Goal: Information Seeking & Learning: Learn about a topic

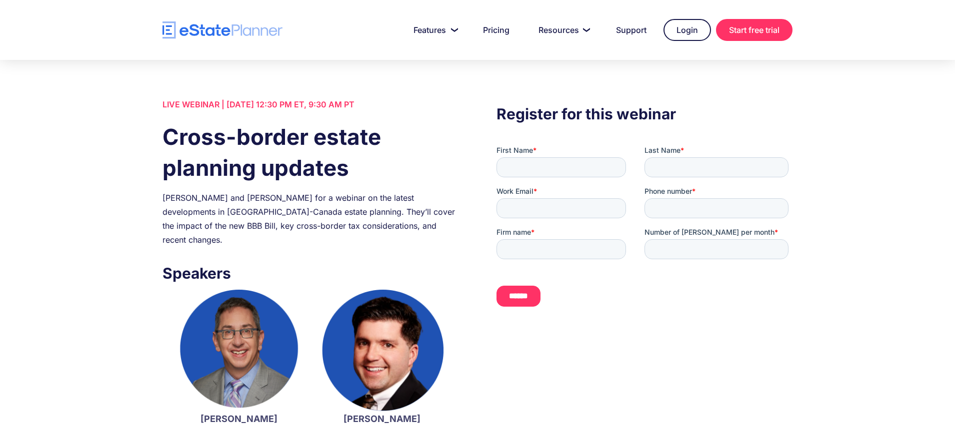
click at [351, 201] on div "Join Jordan Atin and Kevin Gluc for a webinar on the latest developments in US-…" at bounding box center [310, 219] width 296 height 56
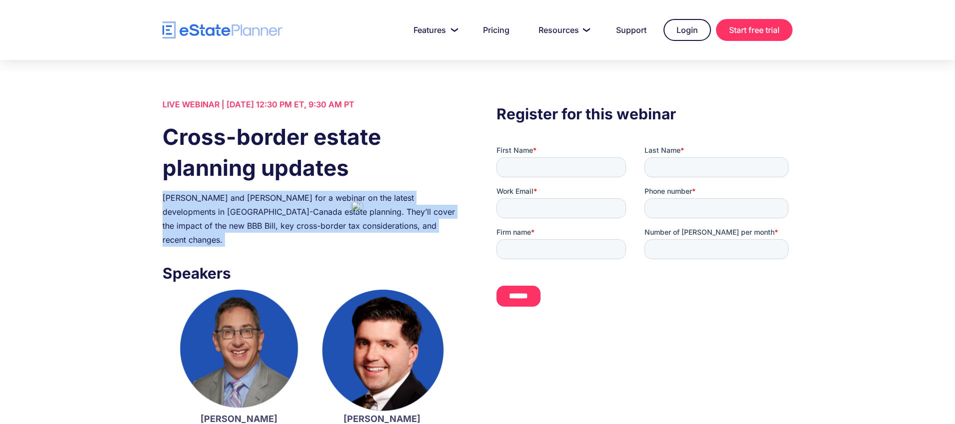
click at [351, 201] on div "Join Jordan Atin and Kevin Gluc for a webinar on the latest developments in US-…" at bounding box center [310, 219] width 296 height 56
copy div "Join Jordan Atin and Kevin Gluc for a webinar on the latest developments in US-…"
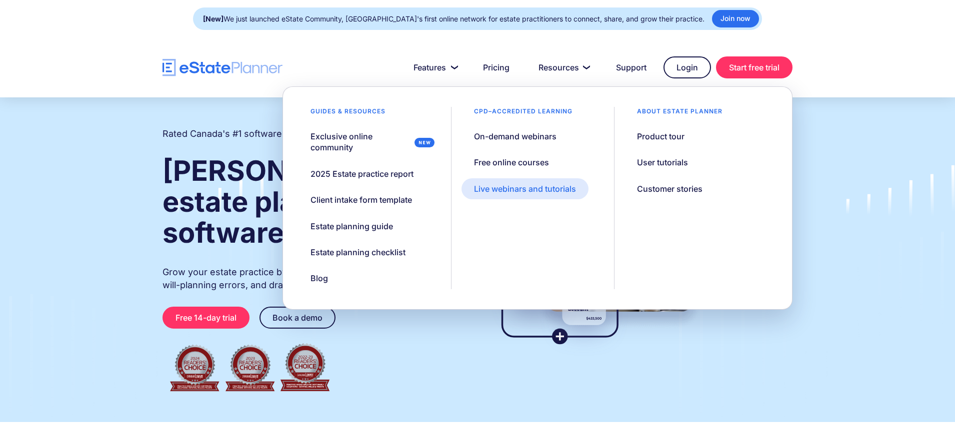
click at [536, 185] on div "Live webinars and tutorials" at bounding box center [525, 188] width 102 height 11
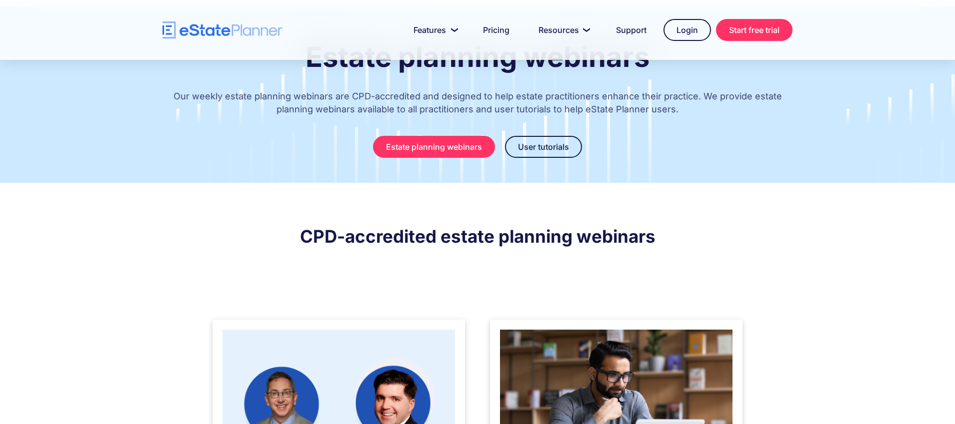
scroll to position [133, 0]
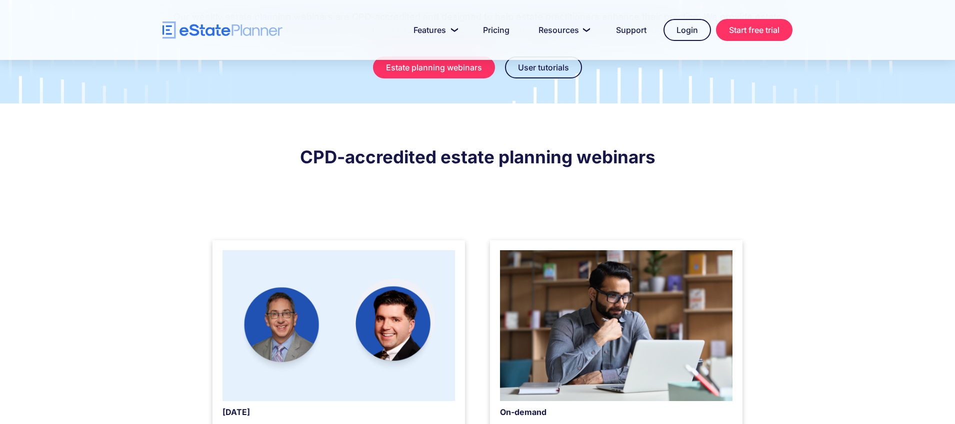
click at [398, 294] on img at bounding box center [338, 325] width 232 height 151
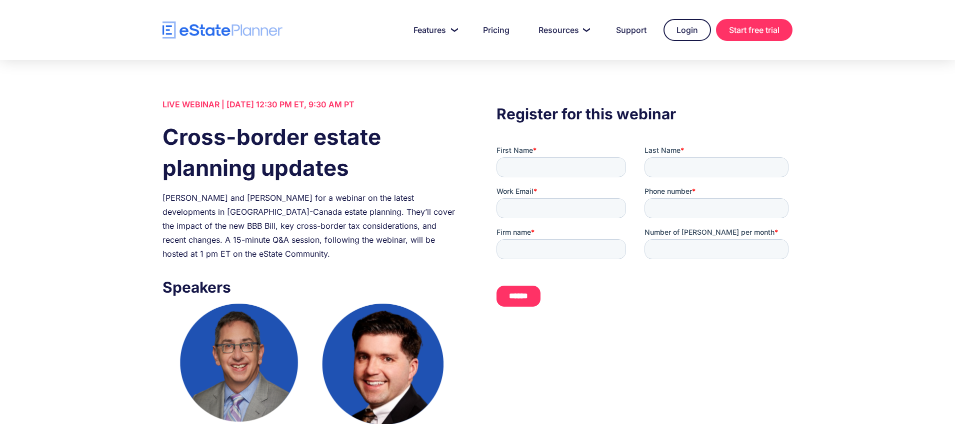
click at [258, 209] on div "Join Jordan Atin and Kevin Gluc for a webinar on the latest developments in US-…" at bounding box center [310, 226] width 296 height 70
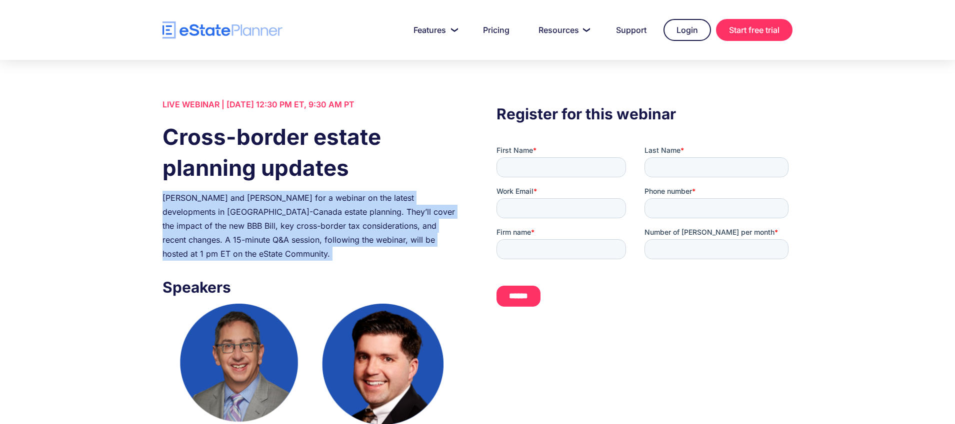
click at [258, 209] on div "Join Jordan Atin and Kevin Gluc for a webinar on the latest developments in US-…" at bounding box center [310, 226] width 296 height 70
copy div "Join Jordan Atin and Kevin Gluc for a webinar on the latest developments in US-…"
click at [258, 34] on img "home" at bounding box center [222, 29] width 120 height 17
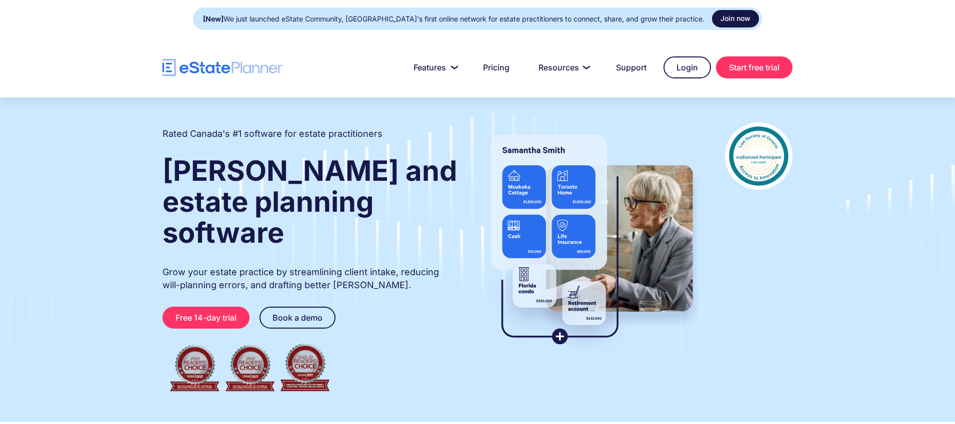
click at [713, 19] on link "Join now" at bounding box center [735, 18] width 47 height 17
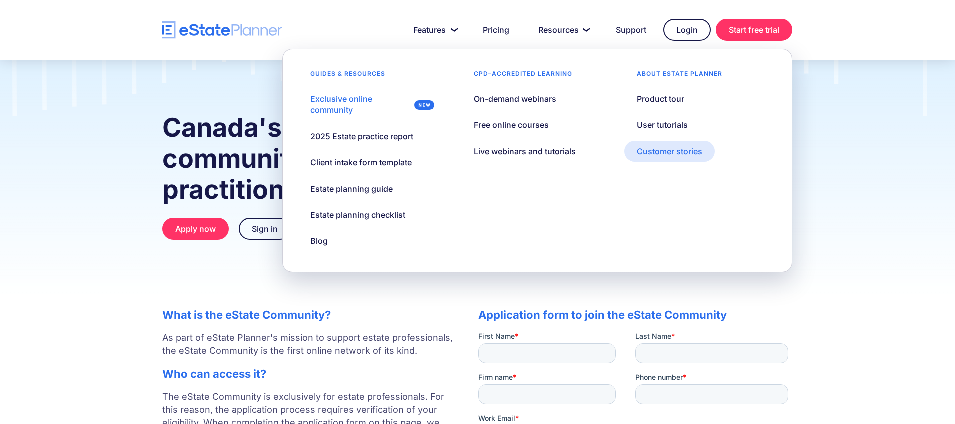
click at [664, 148] on div "Customer stories" at bounding box center [669, 151] width 65 height 11
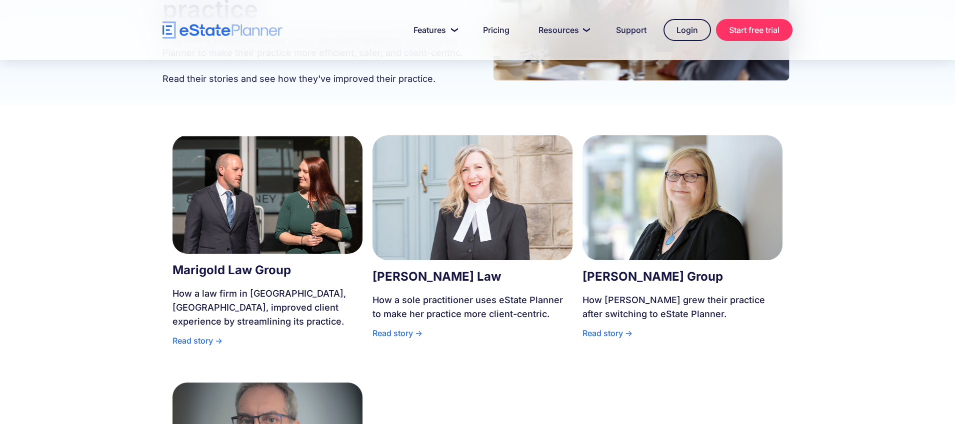
scroll to position [145, 0]
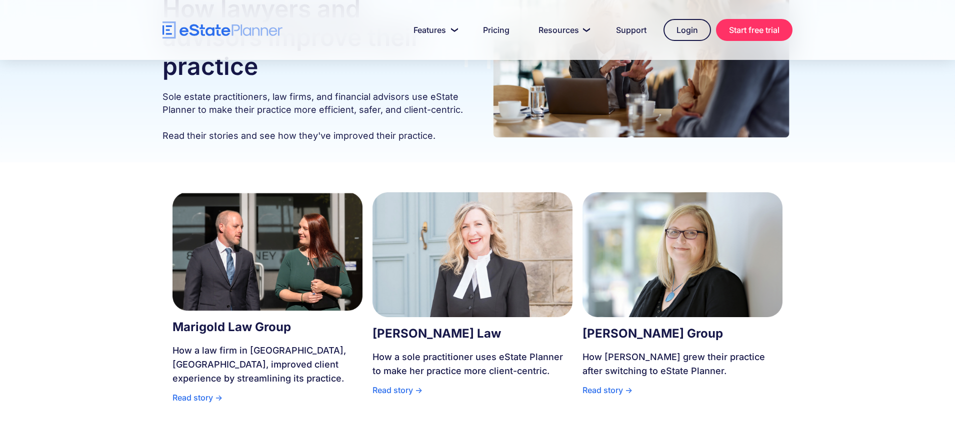
click at [690, 239] on img at bounding box center [682, 254] width 200 height 125
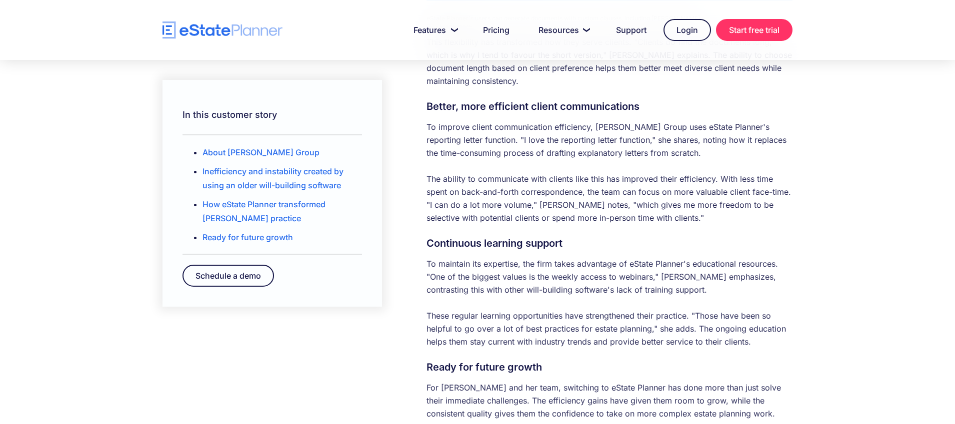
scroll to position [1335, 0]
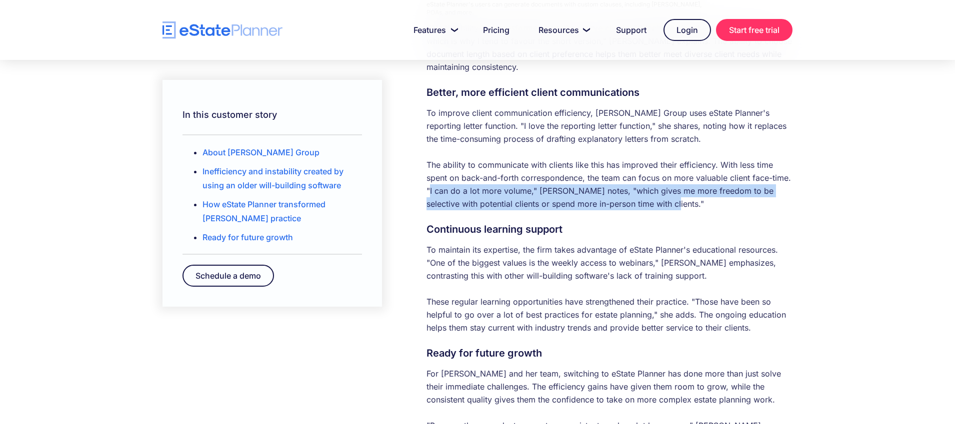
drag, startPoint x: 430, startPoint y: 175, endPoint x: 647, endPoint y: 191, distance: 218.0
click at [647, 191] on p "To improve client communication efficiency, [PERSON_NAME] Group uses eState Pla…" at bounding box center [609, 158] width 366 height 104
copy p "I can do a lot more volume," [PERSON_NAME] notes, "which gives me more freedom …"
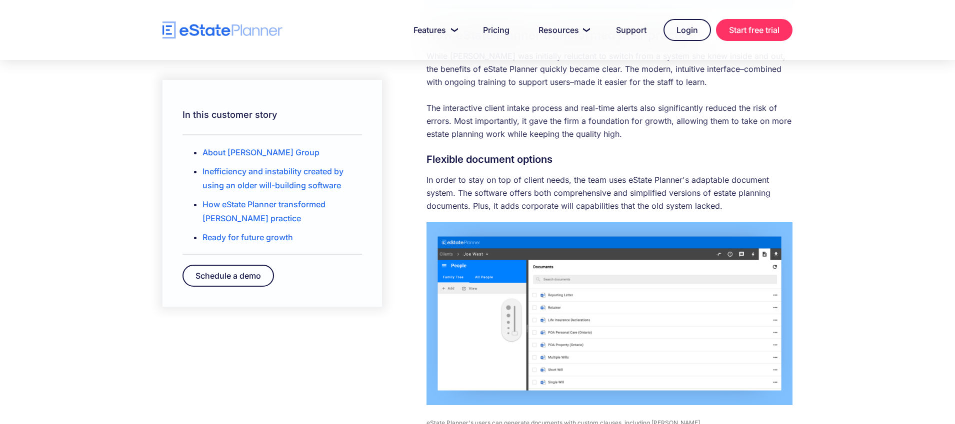
scroll to position [921, 0]
